Goal: Task Accomplishment & Management: Manage account settings

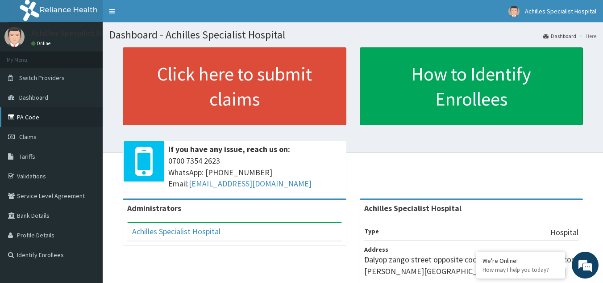
click at [33, 119] on link "PA Code" at bounding box center [51, 117] width 103 height 20
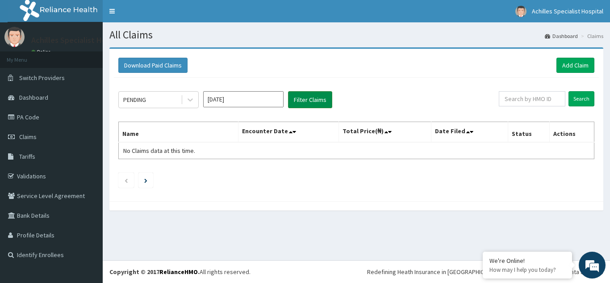
click at [310, 101] on button "Filter Claims" at bounding box center [310, 99] width 44 height 17
click at [566, 66] on link "Add Claim" at bounding box center [575, 65] width 38 height 15
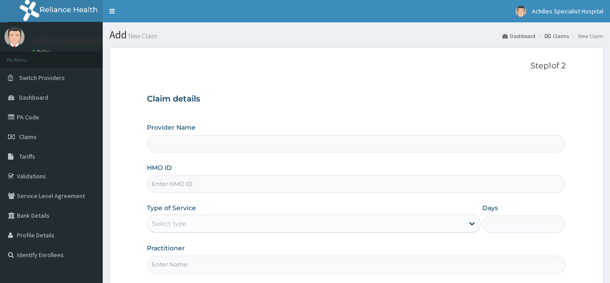
type input "Achilles Specialist Hospital"
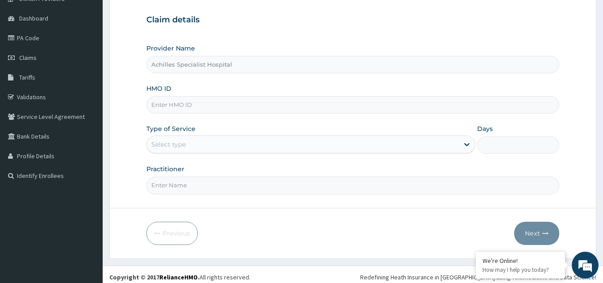
scroll to position [84, 0]
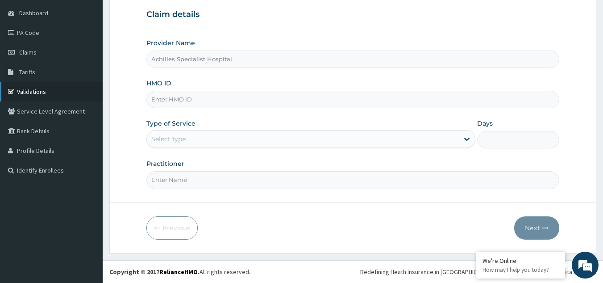
click at [44, 96] on link "Validations" at bounding box center [51, 92] width 103 height 20
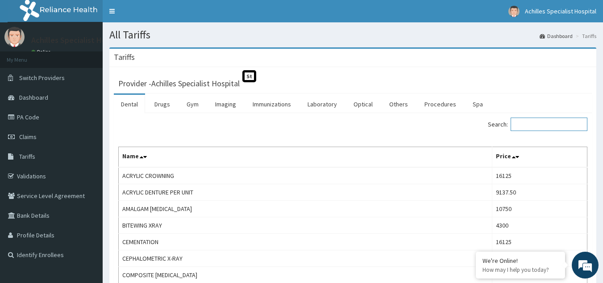
click at [550, 125] on input "Search:" at bounding box center [549, 123] width 77 height 13
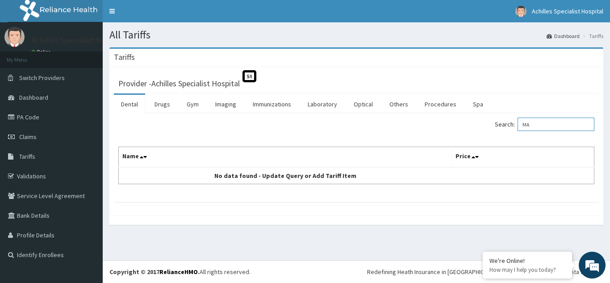
type input "M"
type input "Q"
type input "OMEP"
click at [24, 157] on span "Tariffs" at bounding box center [27, 156] width 16 height 8
click at [31, 138] on span "Claims" at bounding box center [27, 137] width 17 height 8
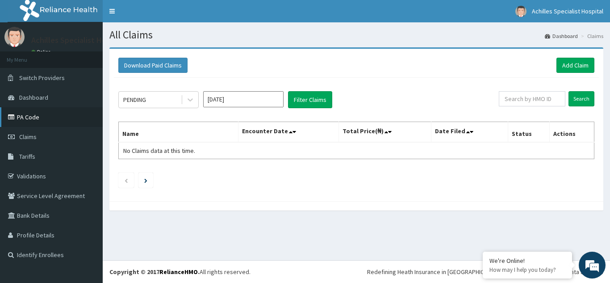
click at [37, 121] on link "PA Code" at bounding box center [51, 117] width 103 height 20
click at [312, 99] on button "Filter Claims" at bounding box center [310, 99] width 44 height 17
click at [193, 100] on icon at bounding box center [190, 99] width 9 height 9
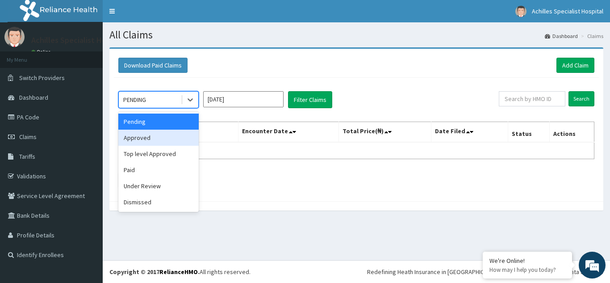
click at [167, 142] on div "Approved" at bounding box center [158, 137] width 80 height 16
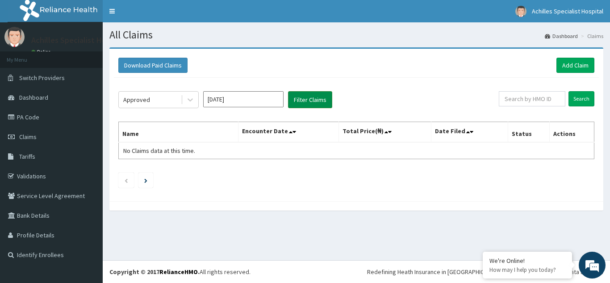
click at [306, 99] on button "Filter Claims" at bounding box center [310, 99] width 44 height 17
click at [191, 101] on icon at bounding box center [190, 99] width 9 height 9
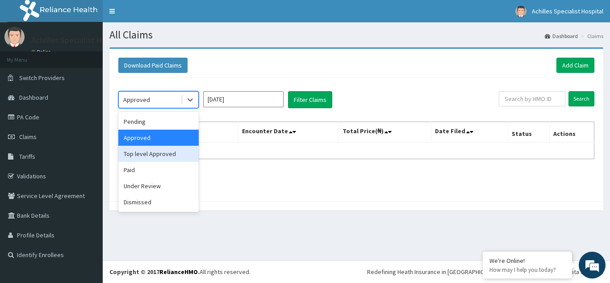
click at [172, 150] on div "Top level Approved" at bounding box center [158, 154] width 80 height 16
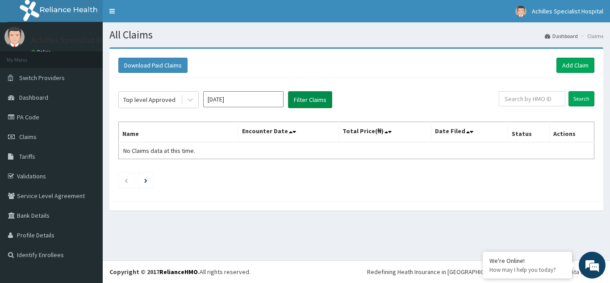
click at [304, 100] on button "Filter Claims" at bounding box center [310, 99] width 44 height 17
click at [192, 101] on icon at bounding box center [190, 99] width 9 height 9
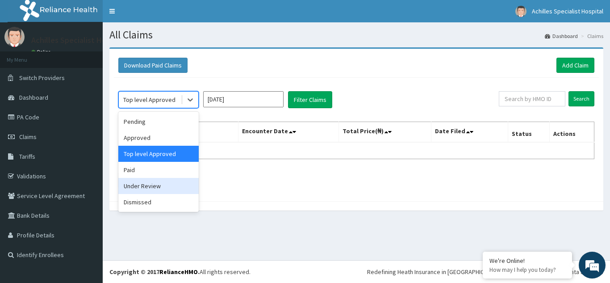
click at [150, 187] on div "Under Review" at bounding box center [158, 186] width 80 height 16
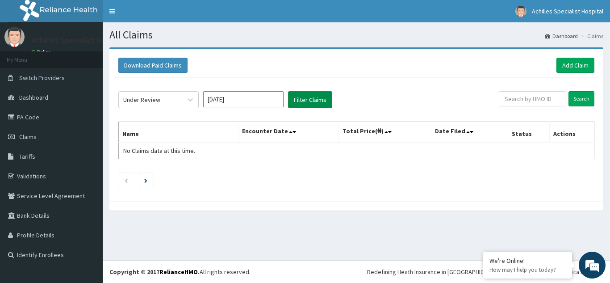
click at [312, 102] on button "Filter Claims" at bounding box center [310, 99] width 44 height 17
click at [191, 98] on icon at bounding box center [190, 99] width 9 height 9
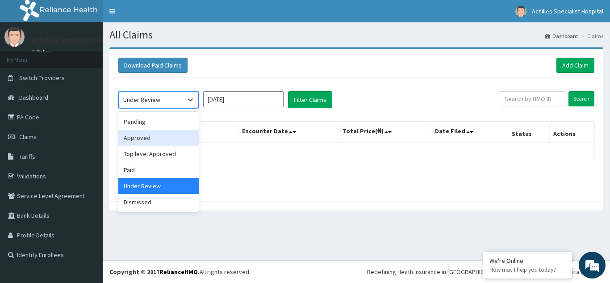
click at [176, 132] on div "Approved" at bounding box center [158, 137] width 80 height 16
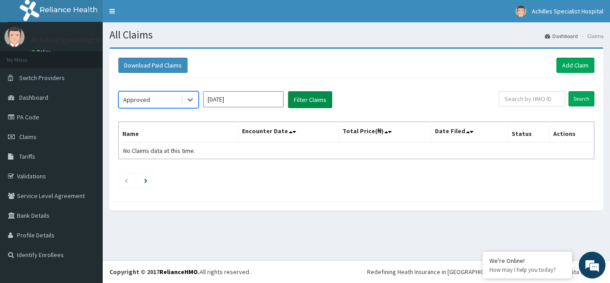
click at [306, 102] on button "Filter Claims" at bounding box center [310, 99] width 44 height 17
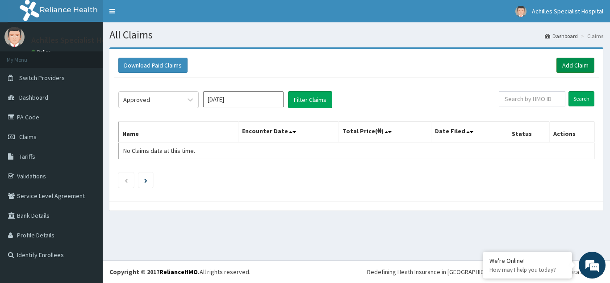
click at [571, 66] on link "Add Claim" at bounding box center [575, 65] width 38 height 15
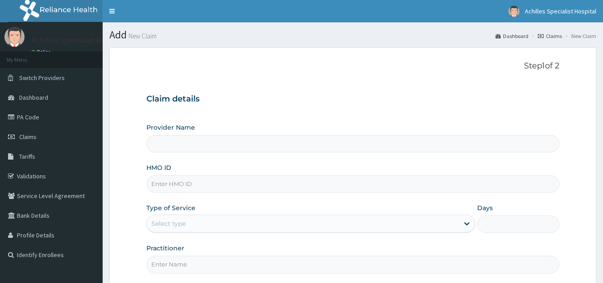
type input "Achilles Specialist Hospital"
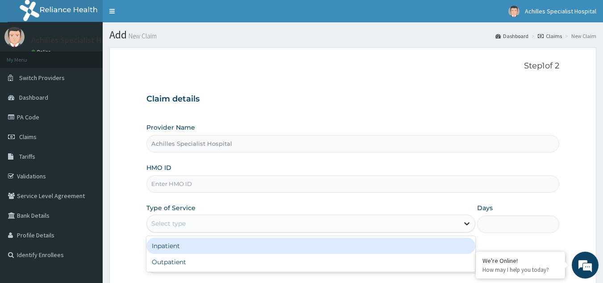
click at [463, 229] on div at bounding box center [467, 223] width 16 height 16
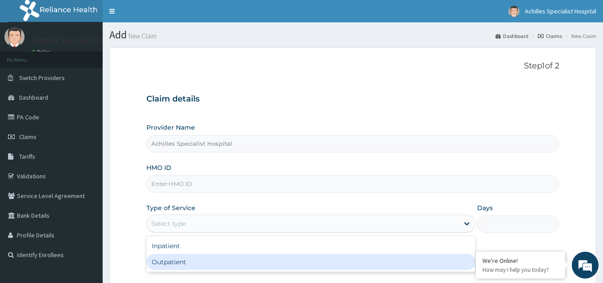
click at [449, 259] on div "Outpatient" at bounding box center [310, 262] width 329 height 16
type input "1"
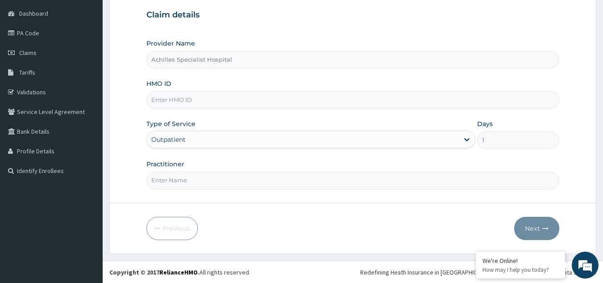
scroll to position [84, 0]
click at [398, 180] on input "Practitioner" at bounding box center [352, 179] width 413 height 17
drag, startPoint x: 398, startPoint y: 180, endPoint x: 474, endPoint y: 230, distance: 90.9
click at [474, 230] on form "Step 1 of 2 Claim details Provider Name Achilles Specialist Hospital HMO ID Typ…" at bounding box center [352, 108] width 487 height 290
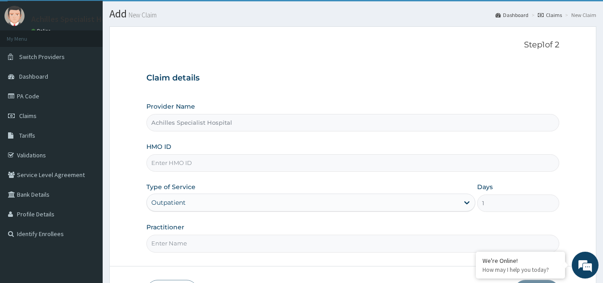
scroll to position [0, 0]
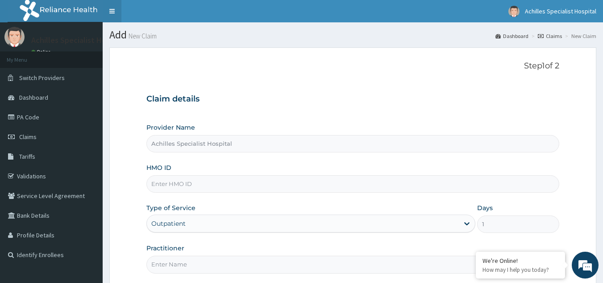
click at [113, 11] on link "Toggle navigation" at bounding box center [112, 11] width 19 height 22
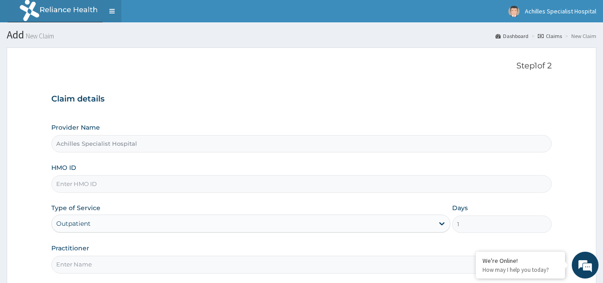
click at [113, 11] on link "Toggle navigation" at bounding box center [112, 11] width 19 height 22
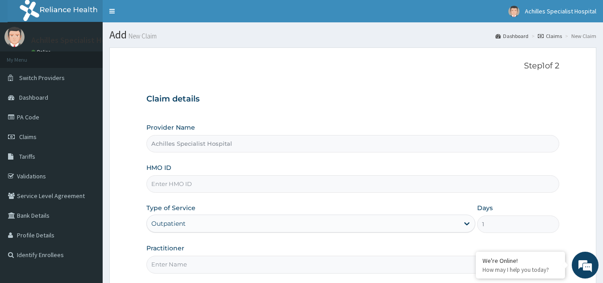
click at [30, 12] on img at bounding box center [63, 11] width 111 height 22
click at [35, 79] on span "Switch Providers" at bounding box center [42, 78] width 46 height 8
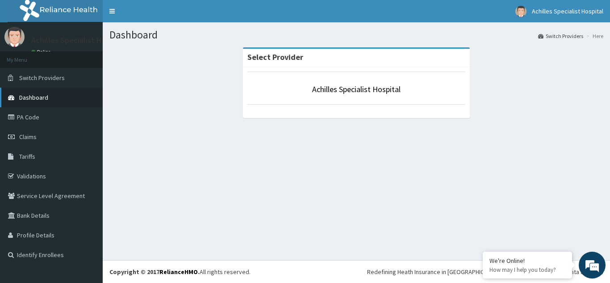
click at [34, 98] on span "Dashboard" at bounding box center [33, 97] width 29 height 8
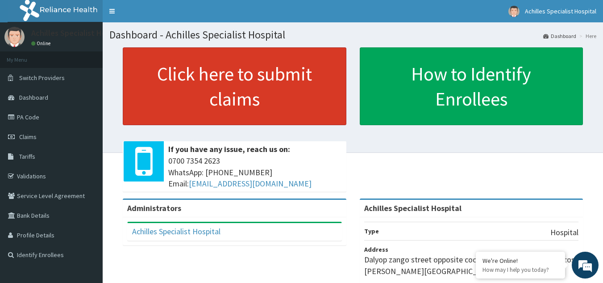
click at [220, 91] on link "Click here to submit claims" at bounding box center [235, 86] width 224 height 78
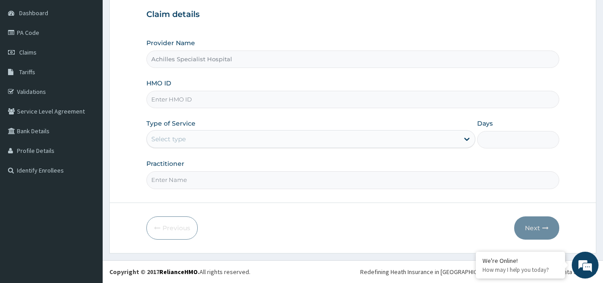
click at [536, 98] on input "HMO ID" at bounding box center [352, 99] width 413 height 17
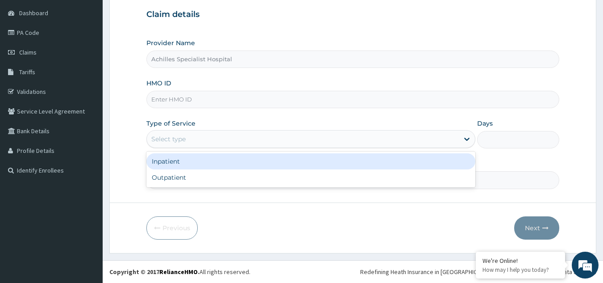
click at [437, 138] on div "Select type" at bounding box center [303, 139] width 312 height 14
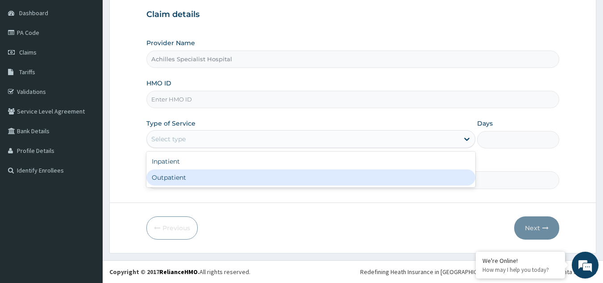
click at [408, 179] on div "Outpatient" at bounding box center [310, 177] width 329 height 16
type input "1"
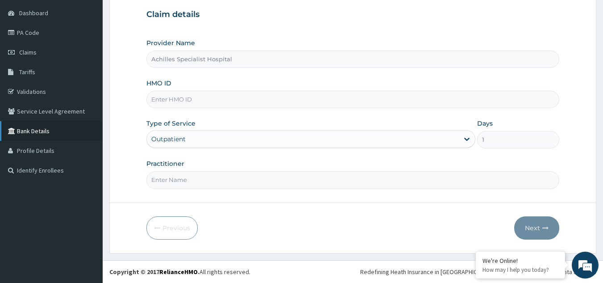
click at [42, 130] on link "Bank Details" at bounding box center [51, 131] width 103 height 20
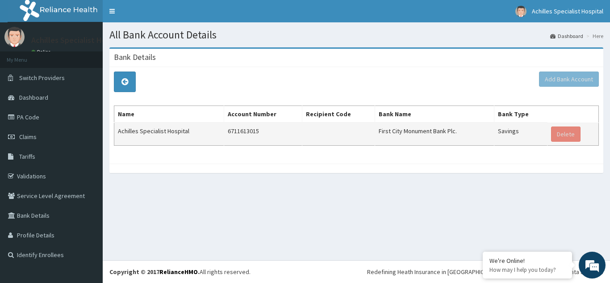
click at [237, 137] on td "6711613015" at bounding box center [263, 133] width 78 height 23
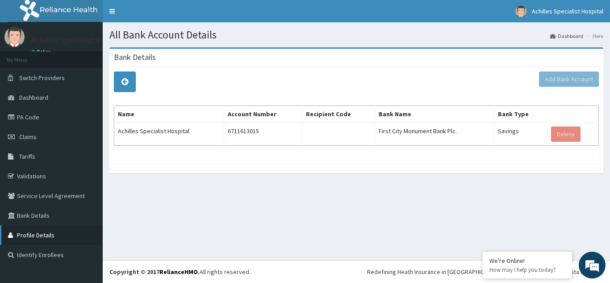
click at [48, 236] on link "Profile Details" at bounding box center [51, 235] width 103 height 20
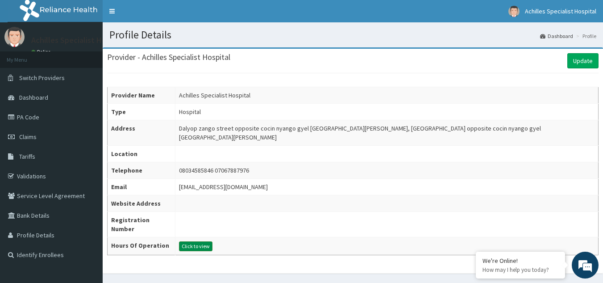
click at [203, 243] on button "Click to view" at bounding box center [195, 246] width 33 height 10
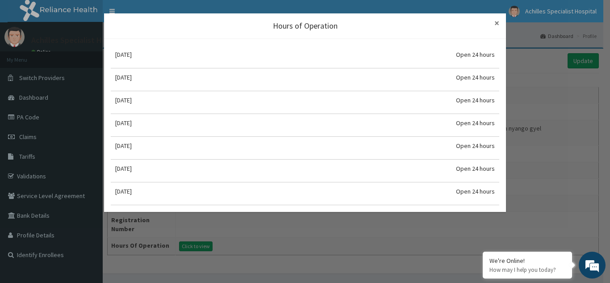
click at [498, 21] on span "×" at bounding box center [496, 23] width 5 height 12
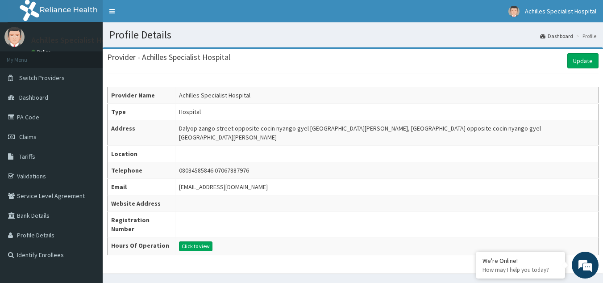
click at [205, 226] on td at bounding box center [386, 224] width 423 height 25
click at [588, 57] on link "Update" at bounding box center [582, 60] width 31 height 15
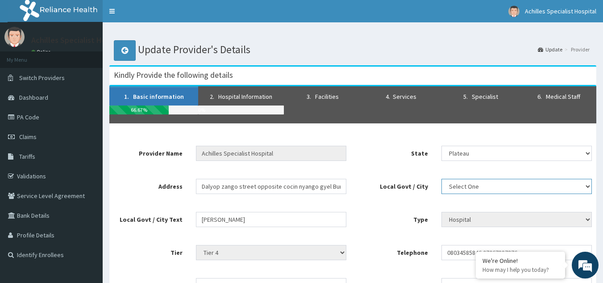
click at [548, 192] on select "Select One Bokkos Barkin [GEOGRAPHIC_DATA][PERSON_NAME] [GEOGRAPHIC_DATA][PERSO…" at bounding box center [517, 186] width 150 height 15
select select "669"
click at [442, 179] on select "Select One Bokkos Barkin Ladi Bassa Jos East Jos North Jos South Kanam Kanke La…" at bounding box center [517, 186] width 150 height 15
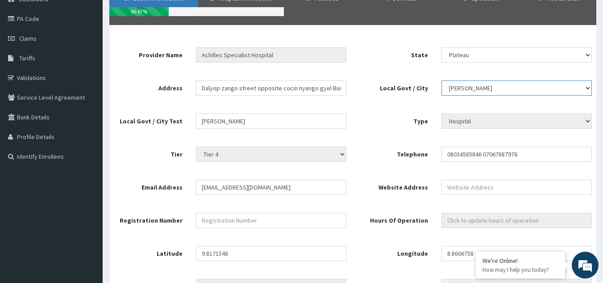
scroll to position [101, 0]
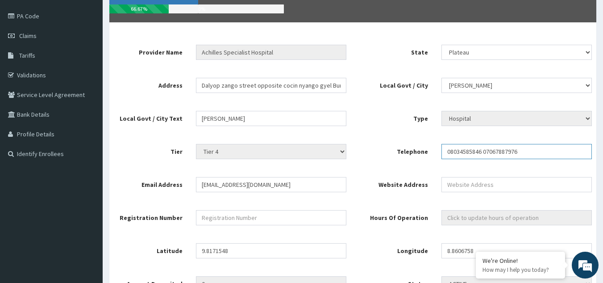
click at [483, 152] on input "08034585846 07067887976" at bounding box center [517, 151] width 150 height 15
type input "07067887976"
click at [275, 182] on input "asheffect2019@gmail.com" at bounding box center [271, 184] width 150 height 15
click at [237, 186] on input "asheffect2019@gmail.com" at bounding box center [271, 184] width 150 height 15
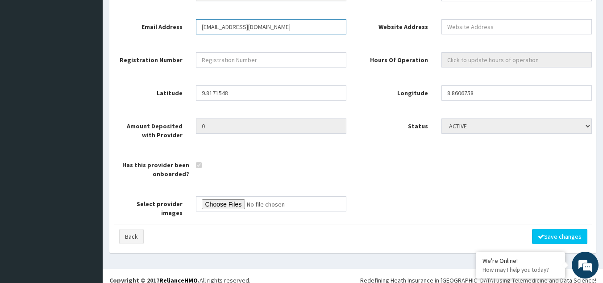
scroll to position [261, 0]
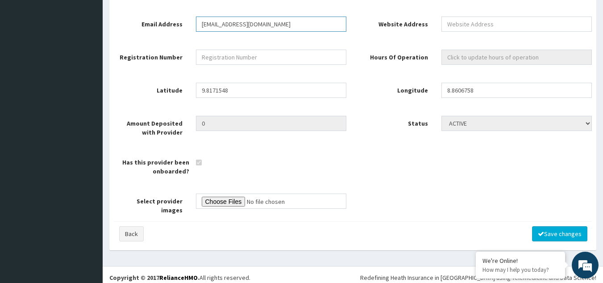
type input "nashutgwom1988@gmail.com"
click at [554, 230] on button "Save changes" at bounding box center [559, 233] width 55 height 15
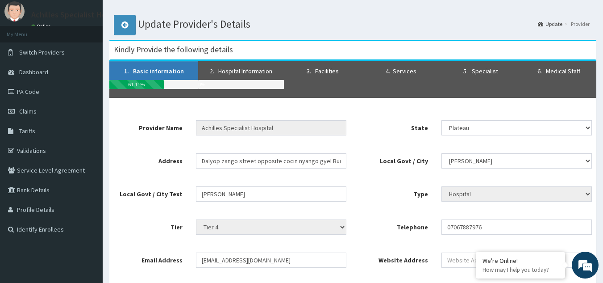
scroll to position [0, 0]
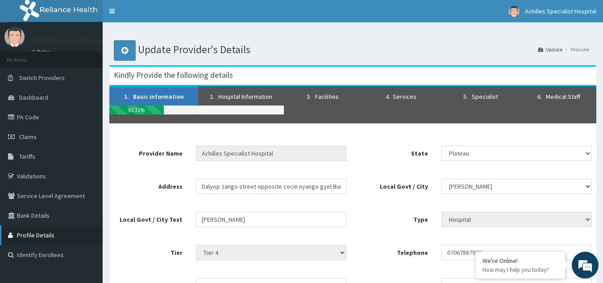
click at [42, 235] on link "Profile Details" at bounding box center [51, 235] width 103 height 20
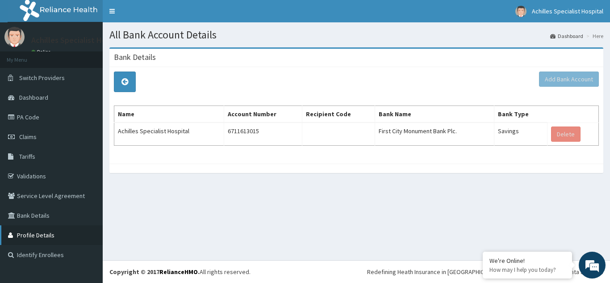
click at [38, 236] on link "Profile Details" at bounding box center [51, 235] width 103 height 20
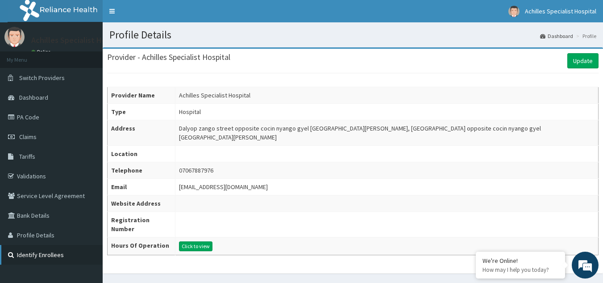
click at [46, 255] on link "Identify Enrollees" at bounding box center [51, 255] width 103 height 20
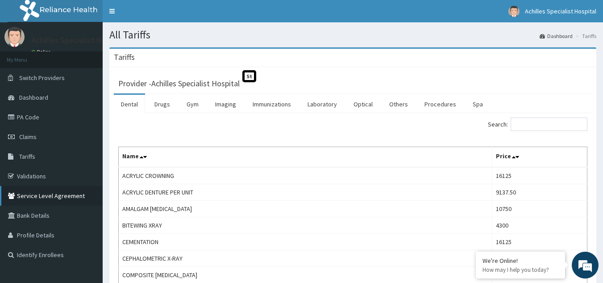
click at [42, 194] on link "Service Level Agreement" at bounding box center [51, 196] width 103 height 20
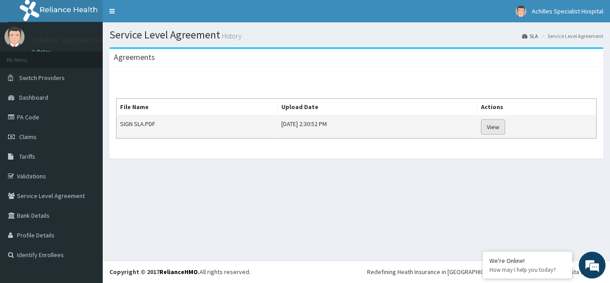
click at [505, 126] on link "View" at bounding box center [493, 126] width 24 height 15
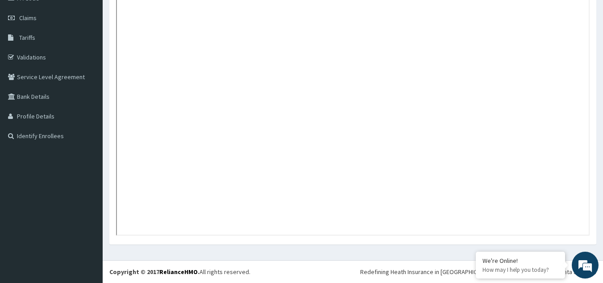
click at [587, 241] on div at bounding box center [353, 96] width 500 height 296
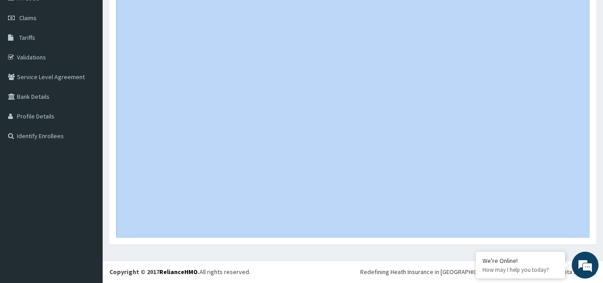
click at [587, 241] on div at bounding box center [353, 96] width 500 height 296
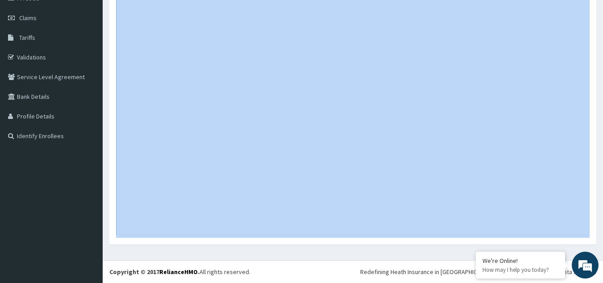
click at [587, 241] on div at bounding box center [353, 96] width 500 height 296
click at [49, 82] on link "Service Level Agreement" at bounding box center [51, 77] width 103 height 20
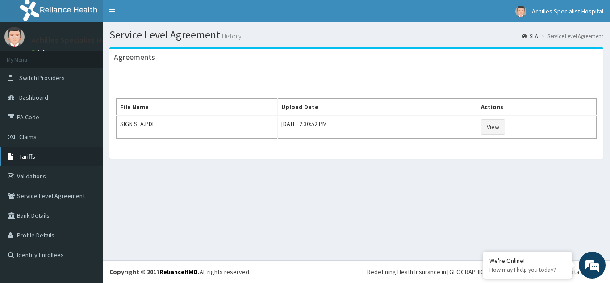
click at [28, 156] on span "Tariffs" at bounding box center [27, 156] width 16 height 8
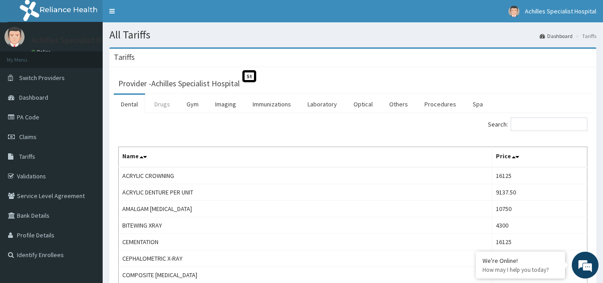
click at [167, 106] on link "Drugs" at bounding box center [162, 104] width 30 height 19
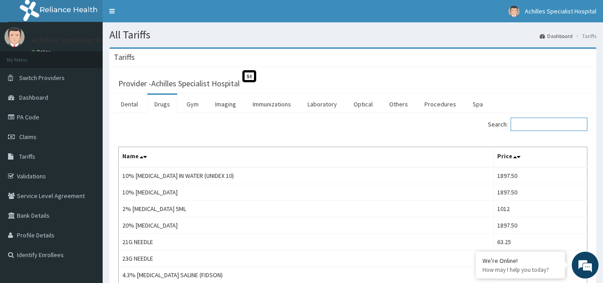
click at [548, 124] on input "Search:" at bounding box center [549, 123] width 77 height 13
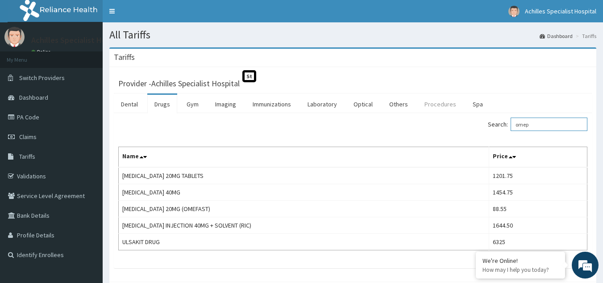
type input "omep"
click at [446, 104] on link "Procedures" at bounding box center [440, 104] width 46 height 19
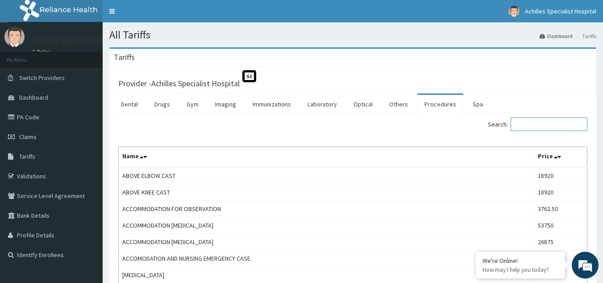
click at [526, 124] on input "Search:" at bounding box center [549, 123] width 77 height 13
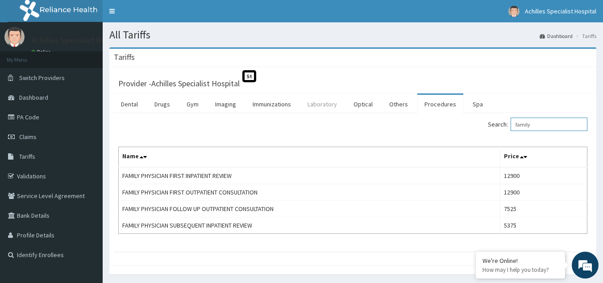
type input "family"
click at [325, 103] on link "Laboratory" at bounding box center [322, 104] width 44 height 19
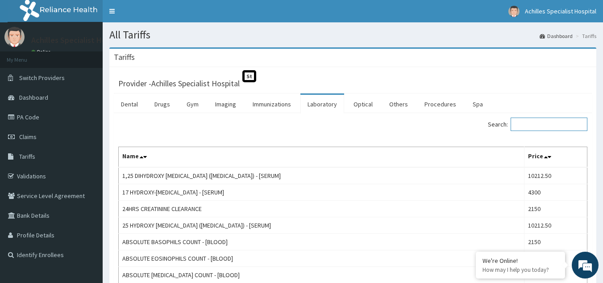
click at [541, 123] on input "Search:" at bounding box center [549, 123] width 77 height 13
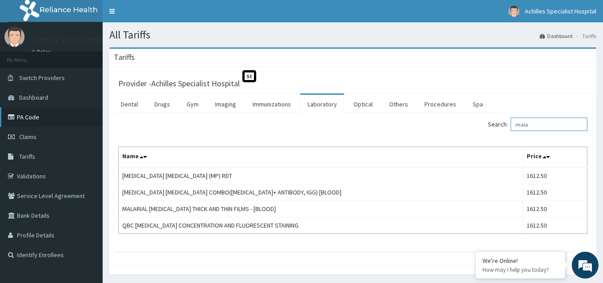
type input "mala"
click at [31, 118] on link "PA Code" at bounding box center [51, 117] width 103 height 20
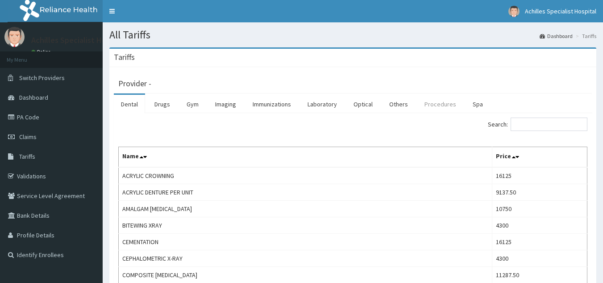
click at [446, 106] on link "Procedures" at bounding box center [440, 104] width 46 height 19
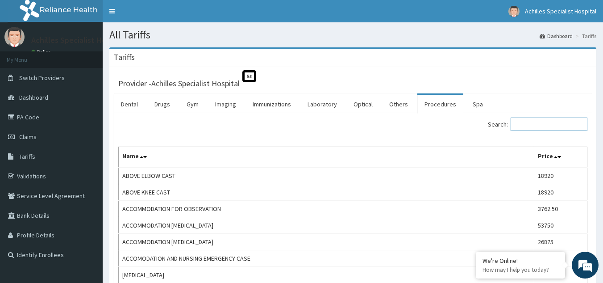
click at [542, 124] on input "Search:" at bounding box center [549, 123] width 77 height 13
paste input "General Practitioner Consultation First Outpatient Consultation"
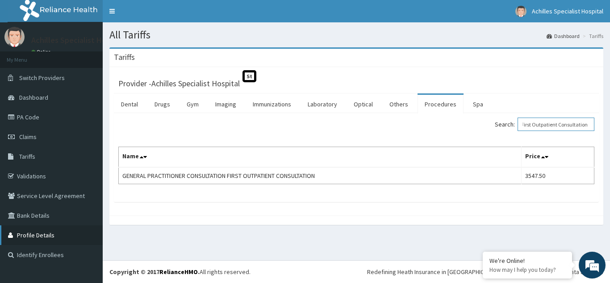
type input "General Practitioner Consultation First Outpatient Consultation"
click at [36, 233] on link "Profile Details" at bounding box center [51, 235] width 103 height 20
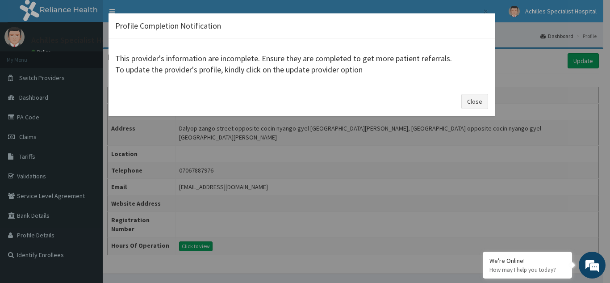
click at [36, 233] on div "× Profile Completion Notification This provider's information are incomplete. E…" at bounding box center [305, 141] width 610 height 283
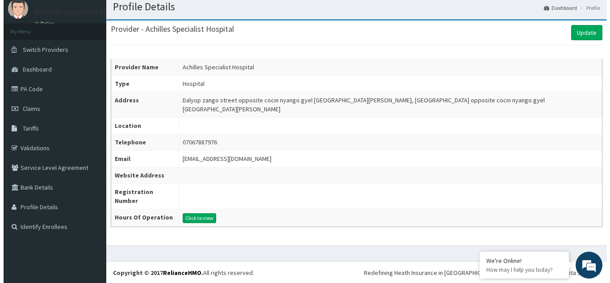
scroll to position [29, 0]
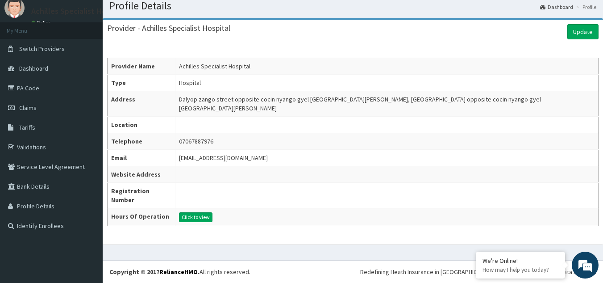
click at [266, 177] on td at bounding box center [386, 174] width 423 height 17
click at [242, 171] on td at bounding box center [386, 174] width 423 height 17
click at [202, 219] on button "Click to view" at bounding box center [195, 217] width 33 height 10
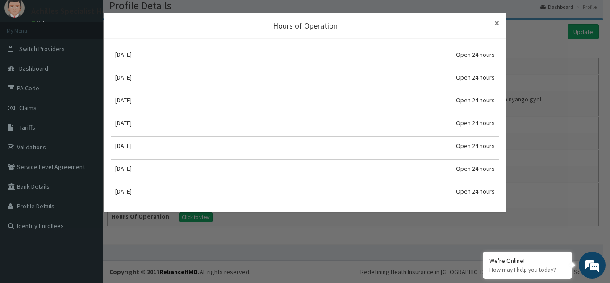
click at [498, 21] on span "×" at bounding box center [496, 23] width 5 height 12
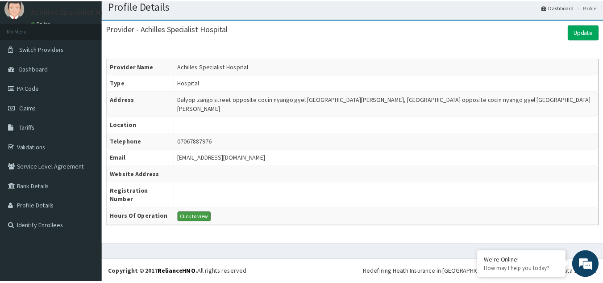
scroll to position [11, 0]
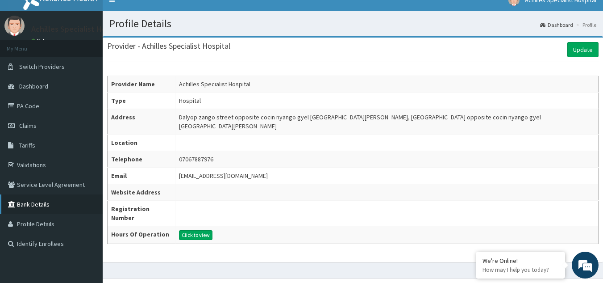
click at [26, 207] on link "Bank Details" at bounding box center [51, 204] width 103 height 20
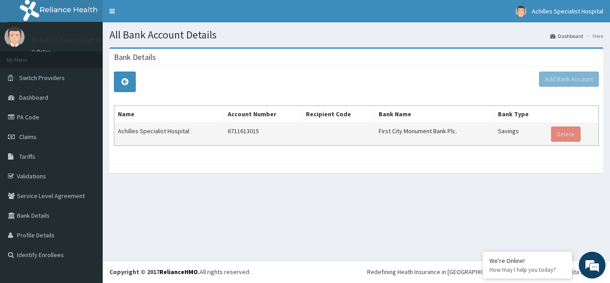
click at [261, 128] on td "6711613015" at bounding box center [263, 133] width 78 height 23
